Goal: Navigation & Orientation: Find specific page/section

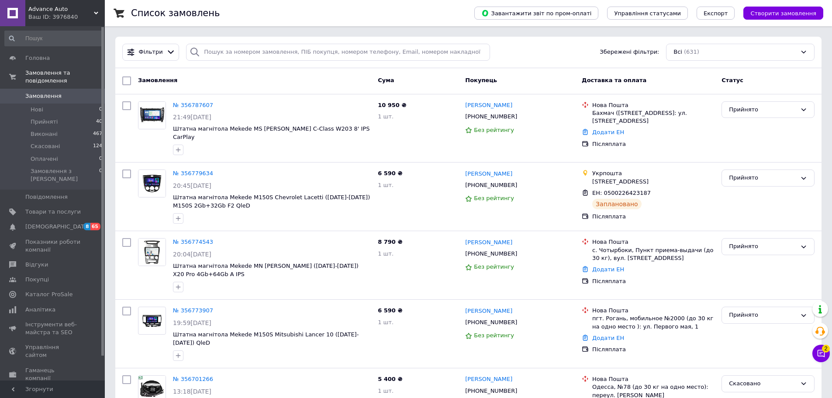
click at [92, 16] on div "Ваш ID: 3976840" at bounding box center [66, 17] width 76 height 8
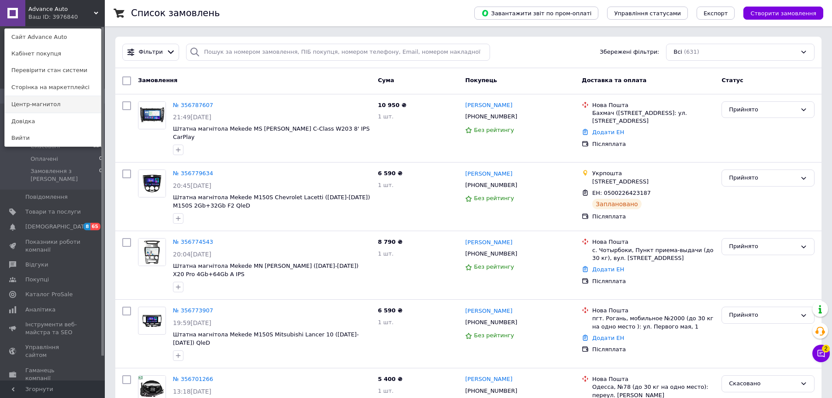
click at [63, 106] on link "Центр-магнитол" at bounding box center [53, 104] width 96 height 17
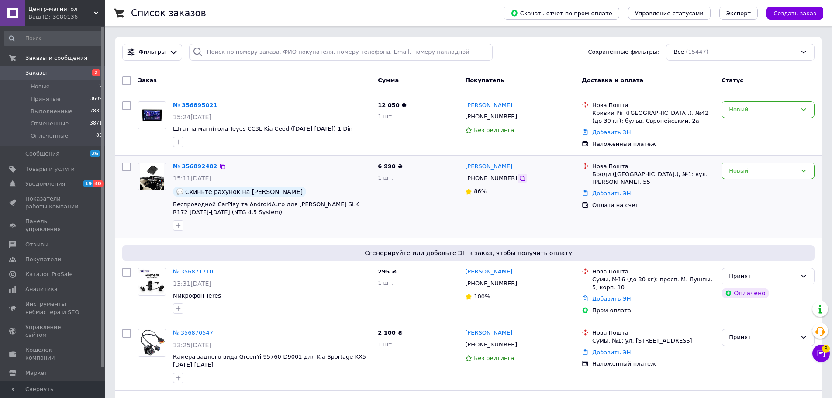
click at [520, 177] on icon at bounding box center [522, 178] width 5 height 5
